Goal: Task Accomplishment & Management: Use online tool/utility

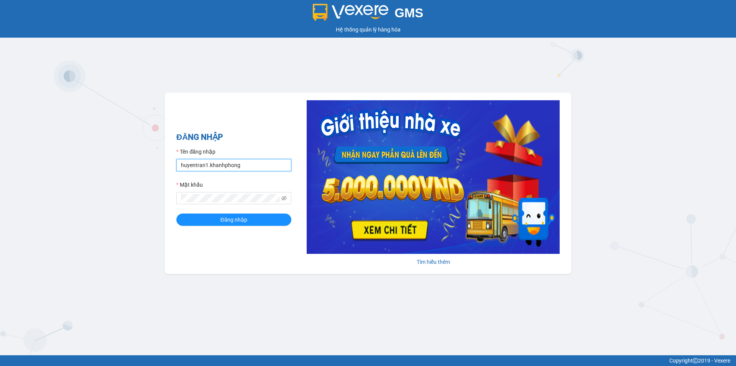
click at [242, 165] on input "huyentran1.khanhphong" at bounding box center [233, 165] width 115 height 12
type input "thuhien.khanhphong"
click at [239, 223] on span "Đăng nhập" at bounding box center [234, 219] width 27 height 8
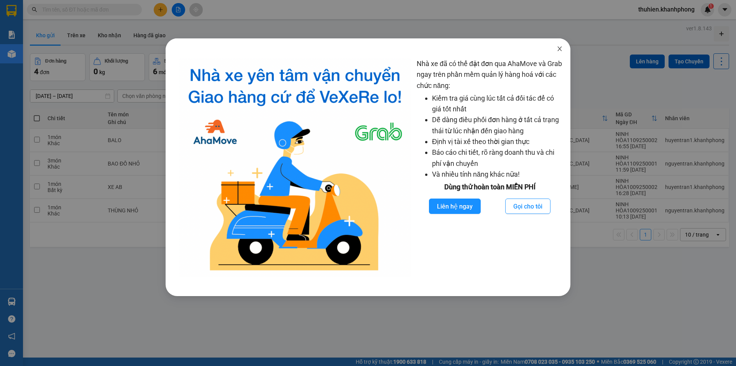
click at [561, 48] on icon "close" at bounding box center [560, 48] width 4 height 5
